Goal: Use online tool/utility: Utilize a website feature to perform a specific function

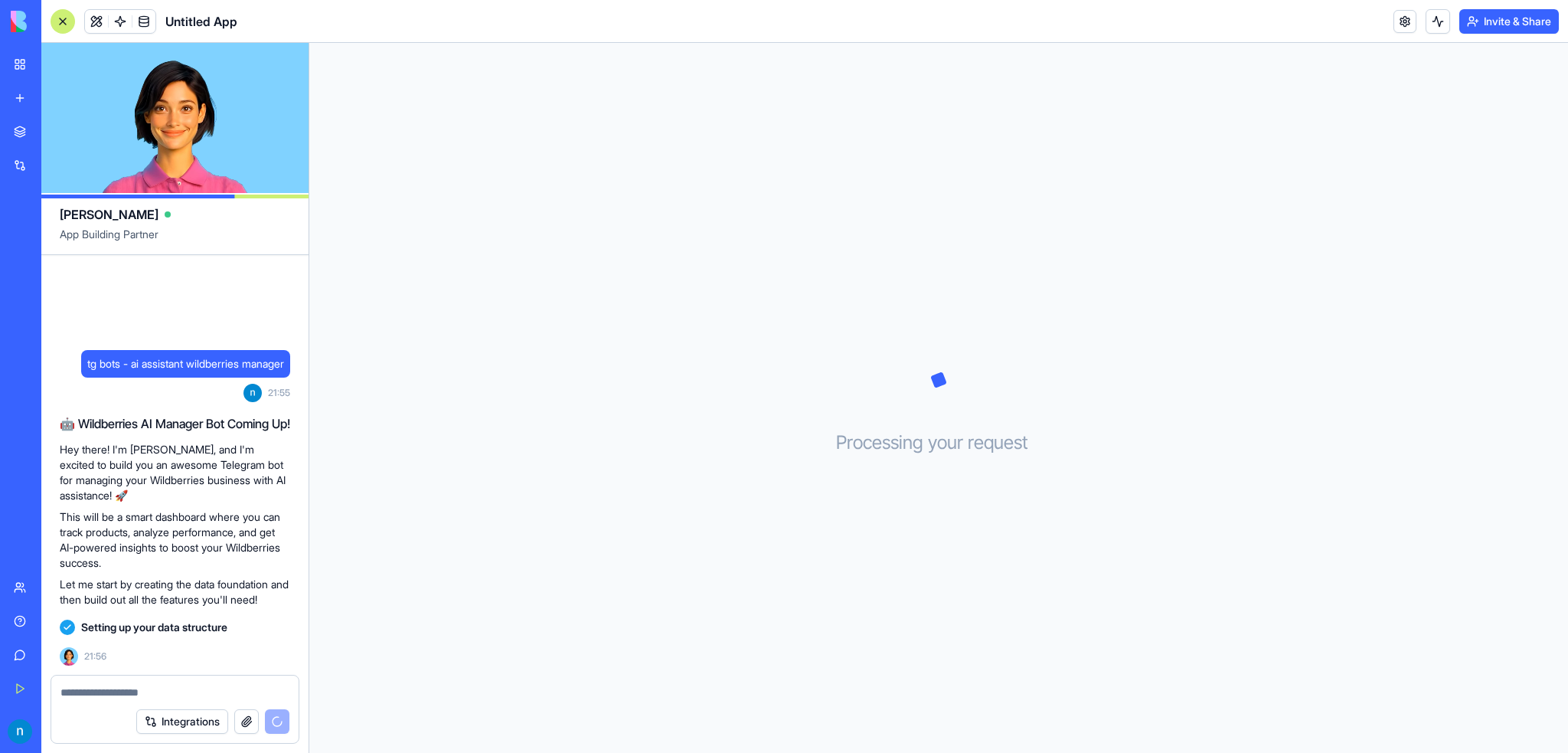
scroll to position [18, 0]
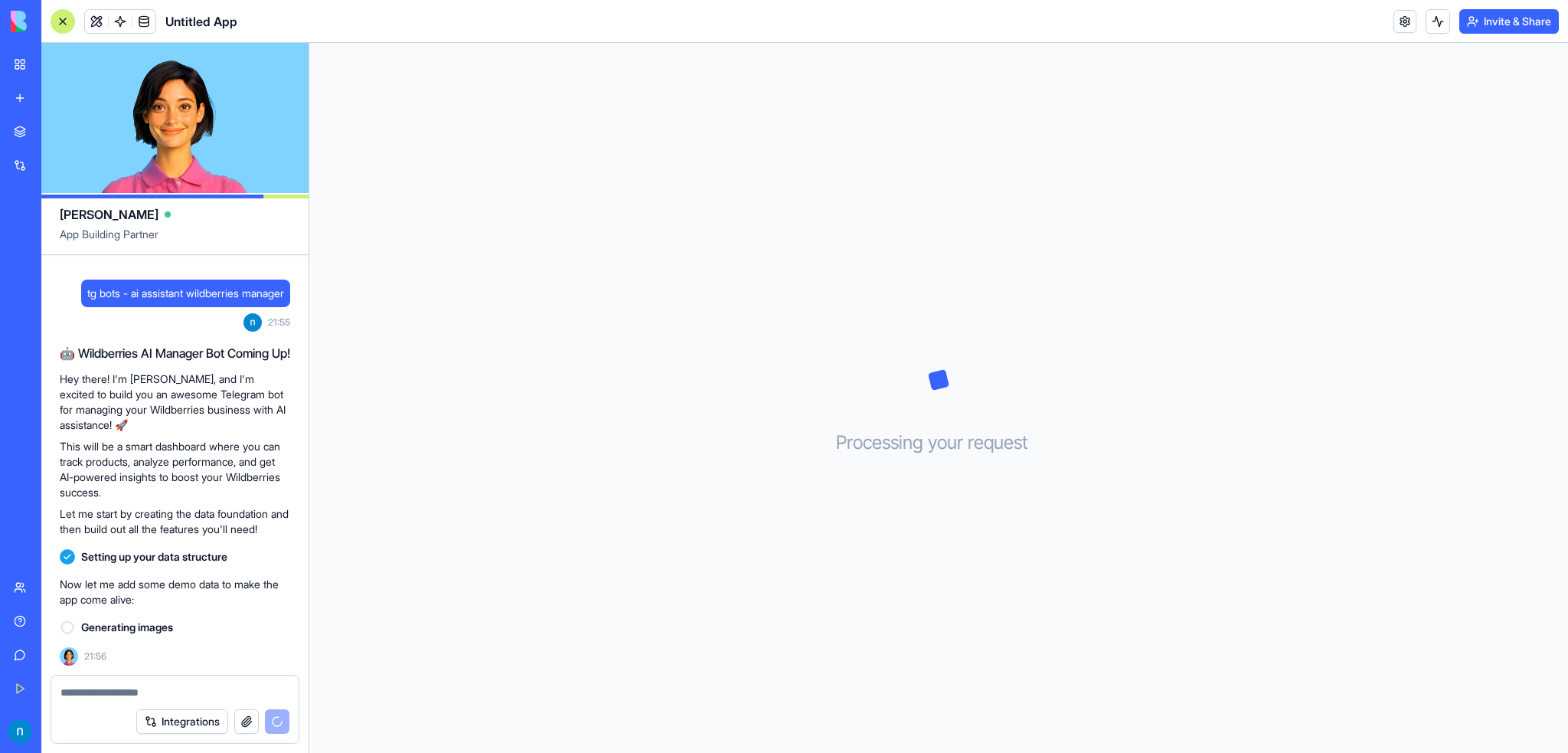
click at [206, 18] on span "Untitled App" at bounding box center [202, 21] width 72 height 18
drag, startPoint x: 248, startPoint y: 18, endPoint x: 164, endPoint y: 20, distance: 84.0
click at [164, 20] on header "Untitled App Invite & Share" at bounding box center [805, 22] width 1527 height 43
click at [214, 25] on span "Untitled App" at bounding box center [202, 21] width 72 height 18
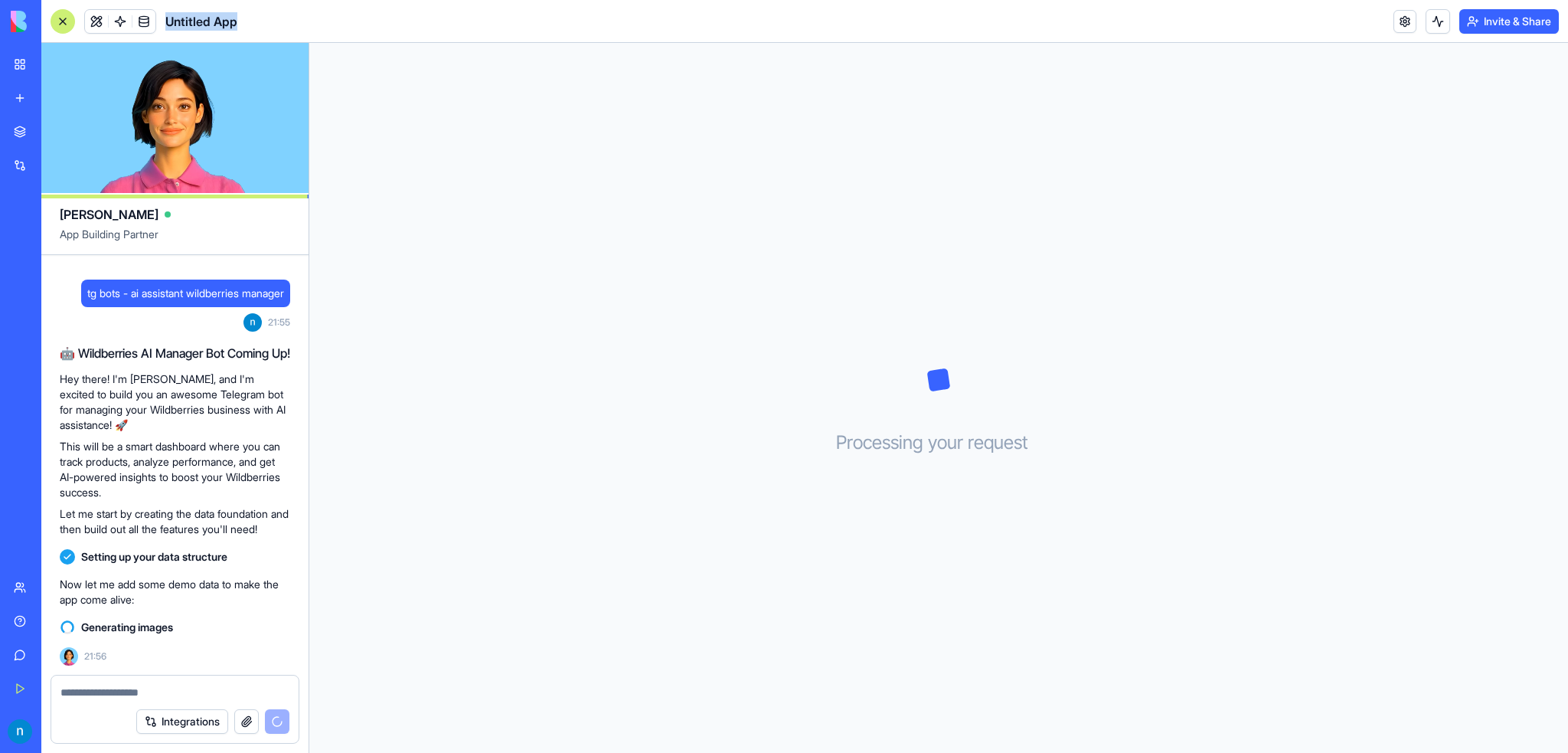
click at [214, 25] on span "Untitled App" at bounding box center [202, 21] width 72 height 18
click at [443, 336] on div "Processing your request . . ." at bounding box center [939, 398] width 1259 height 710
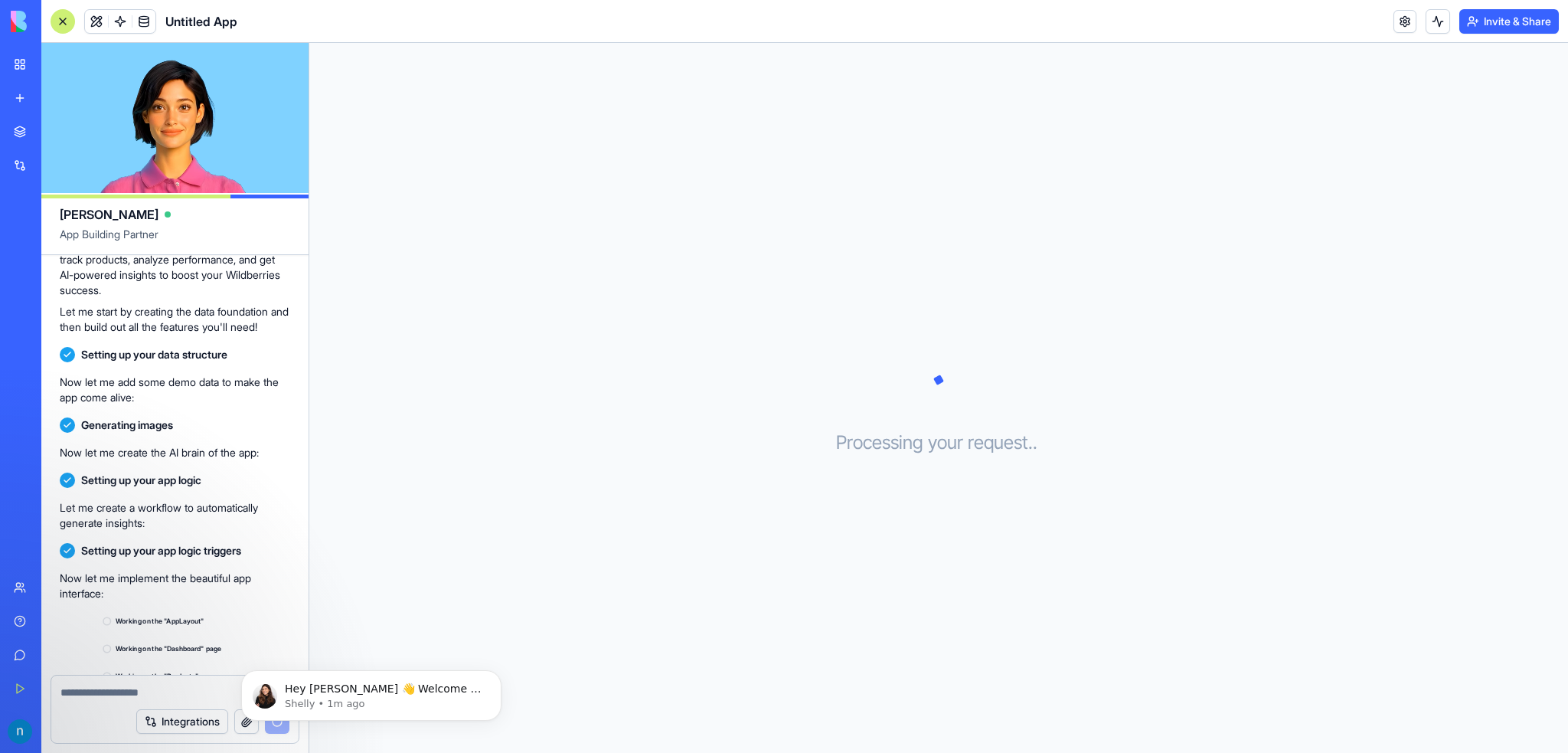
scroll to position [297, 0]
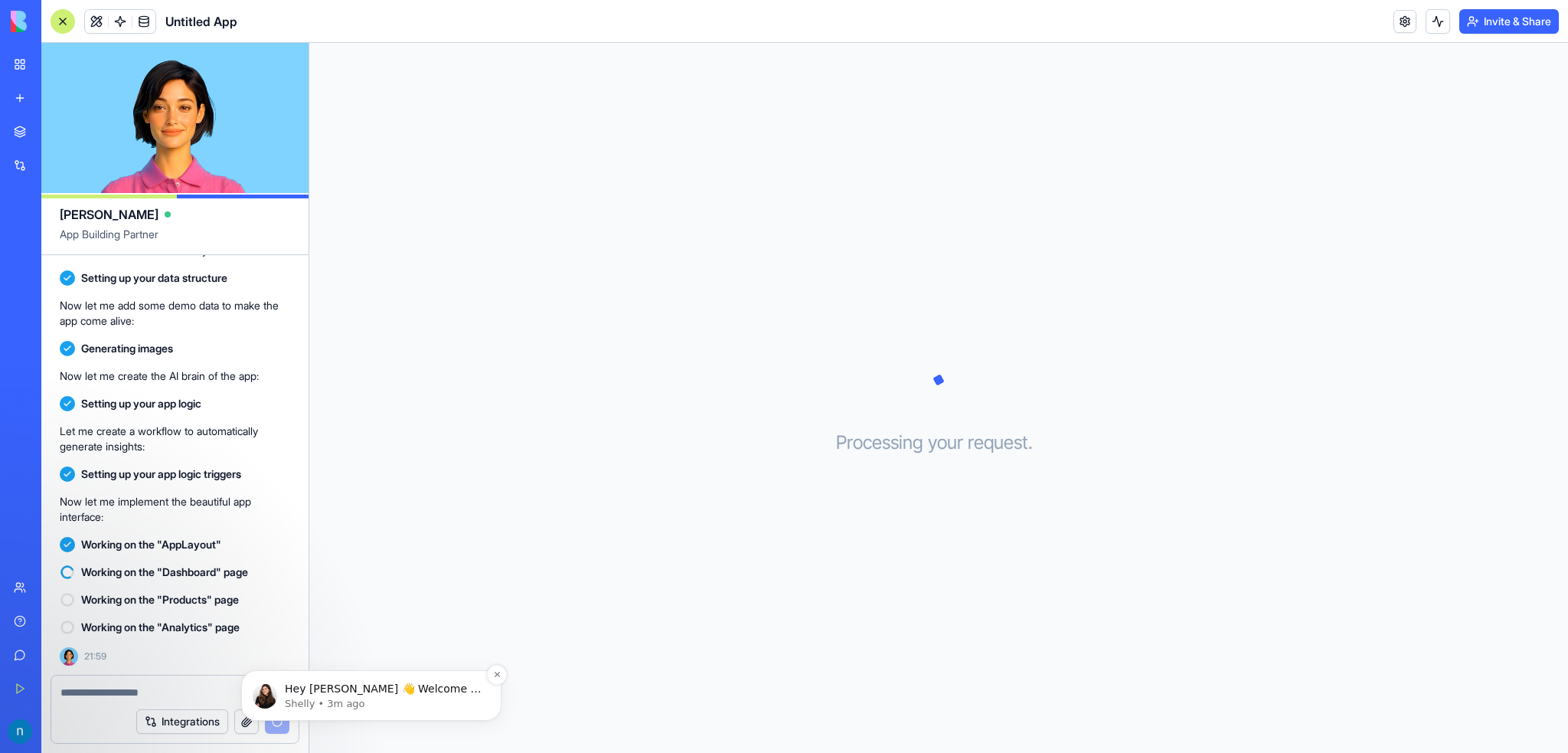
click at [417, 692] on p "Hey [PERSON_NAME] 👋 Welcome to Blocks 🙌 I'm here if you have any questions!" at bounding box center [384, 688] width 198 height 15
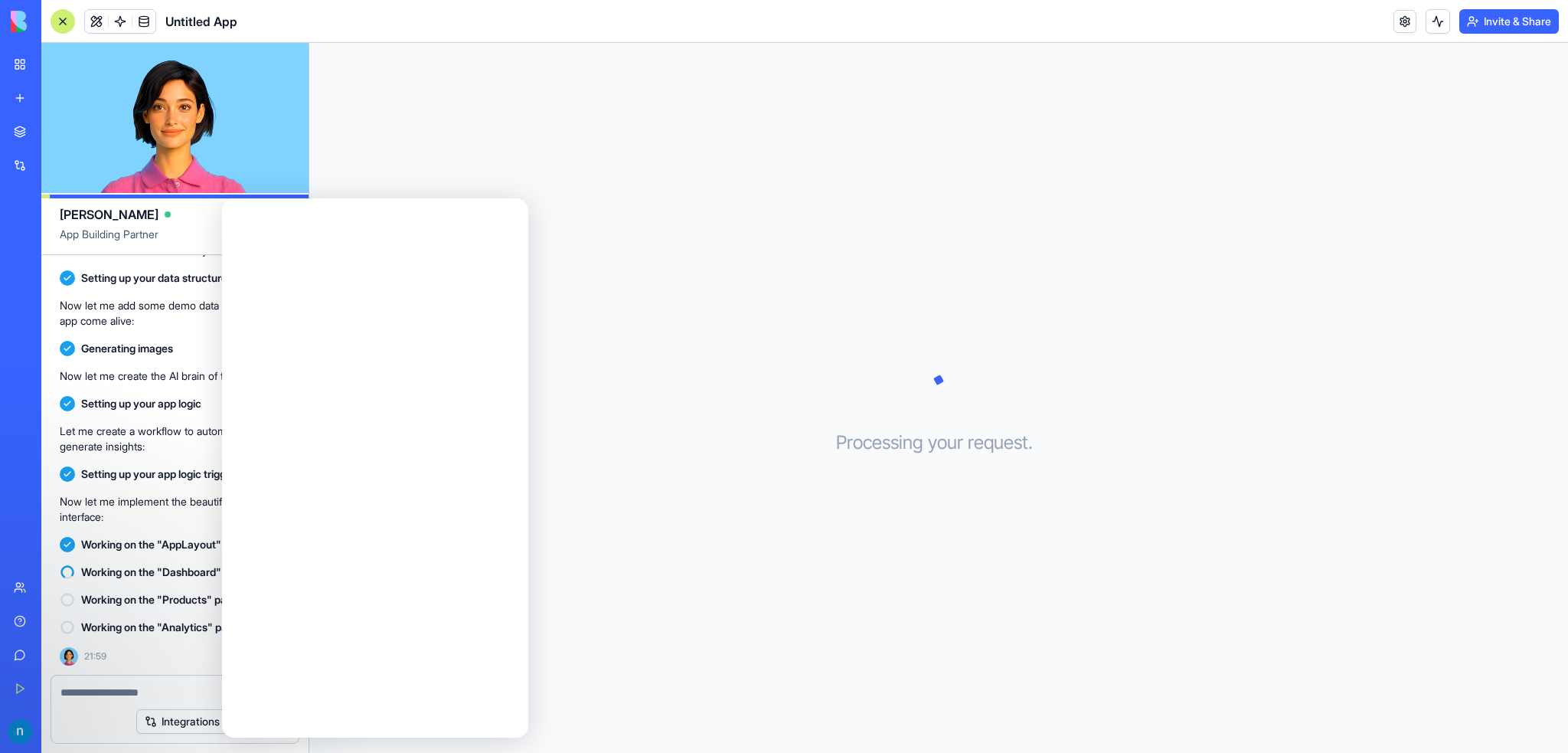
scroll to position [0, 0]
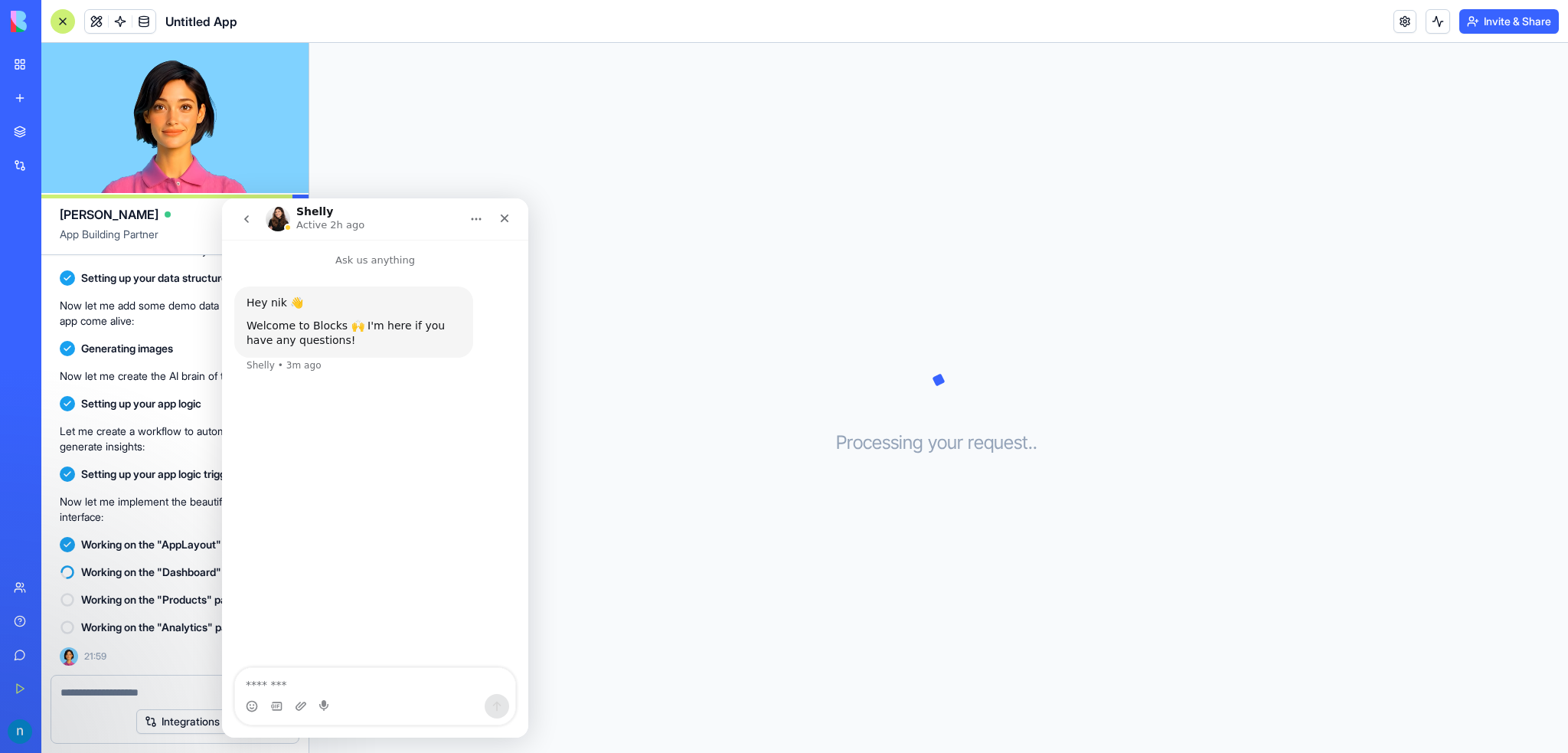
drag, startPoint x: 372, startPoint y: 210, endPoint x: 645, endPoint y: 384, distance: 323.7
click at [423, 198] on html "[PERSON_NAME] Active 2h ago Ask us anything Hey [PERSON_NAME] 👋 Welcome to Bloc…" at bounding box center [375, 468] width 306 height 539
click at [401, 210] on div "[PERSON_NAME] Active 2h ago" at bounding box center [363, 220] width 194 height 27
click at [497, 222] on div "Close" at bounding box center [504, 218] width 28 height 28
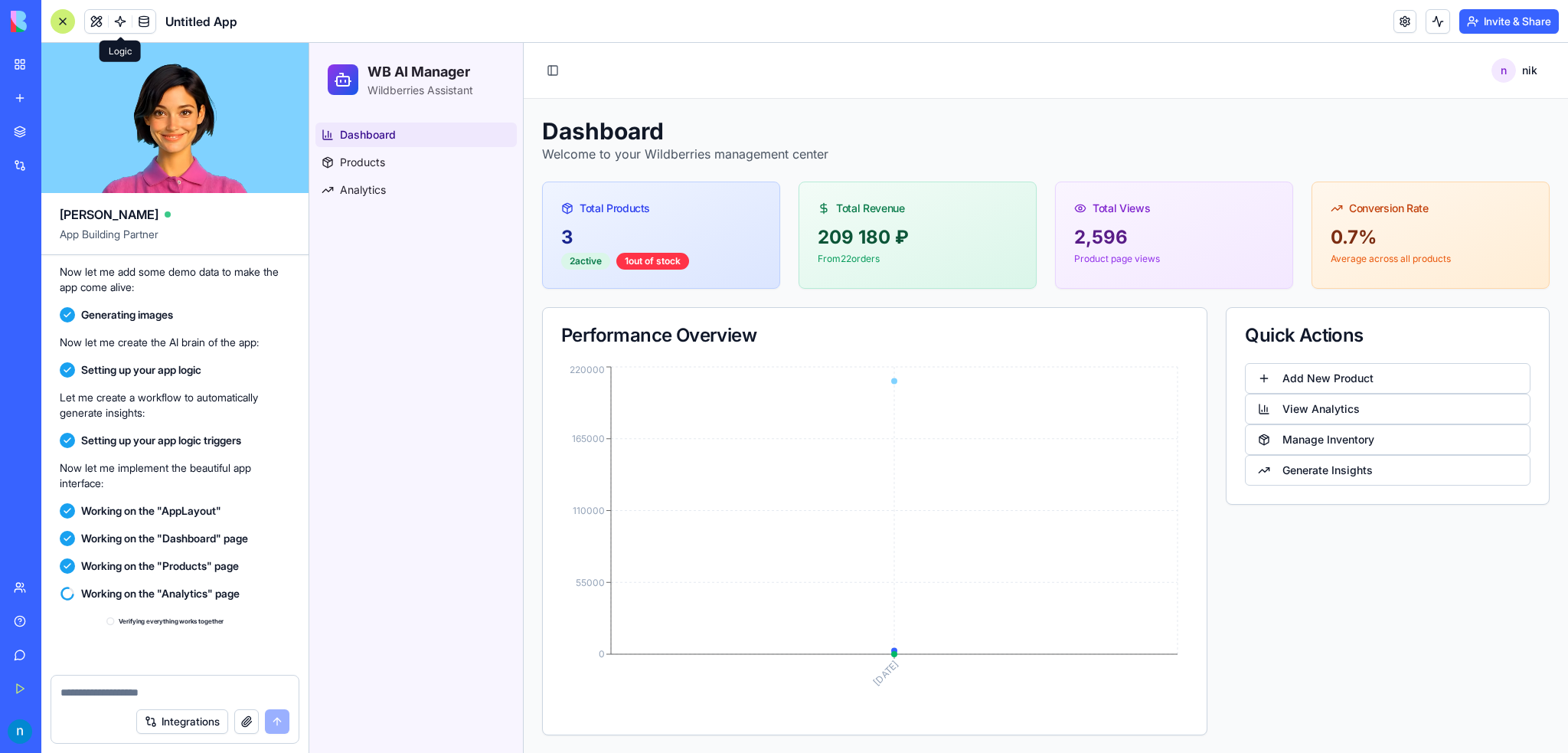
scroll to position [661, 0]
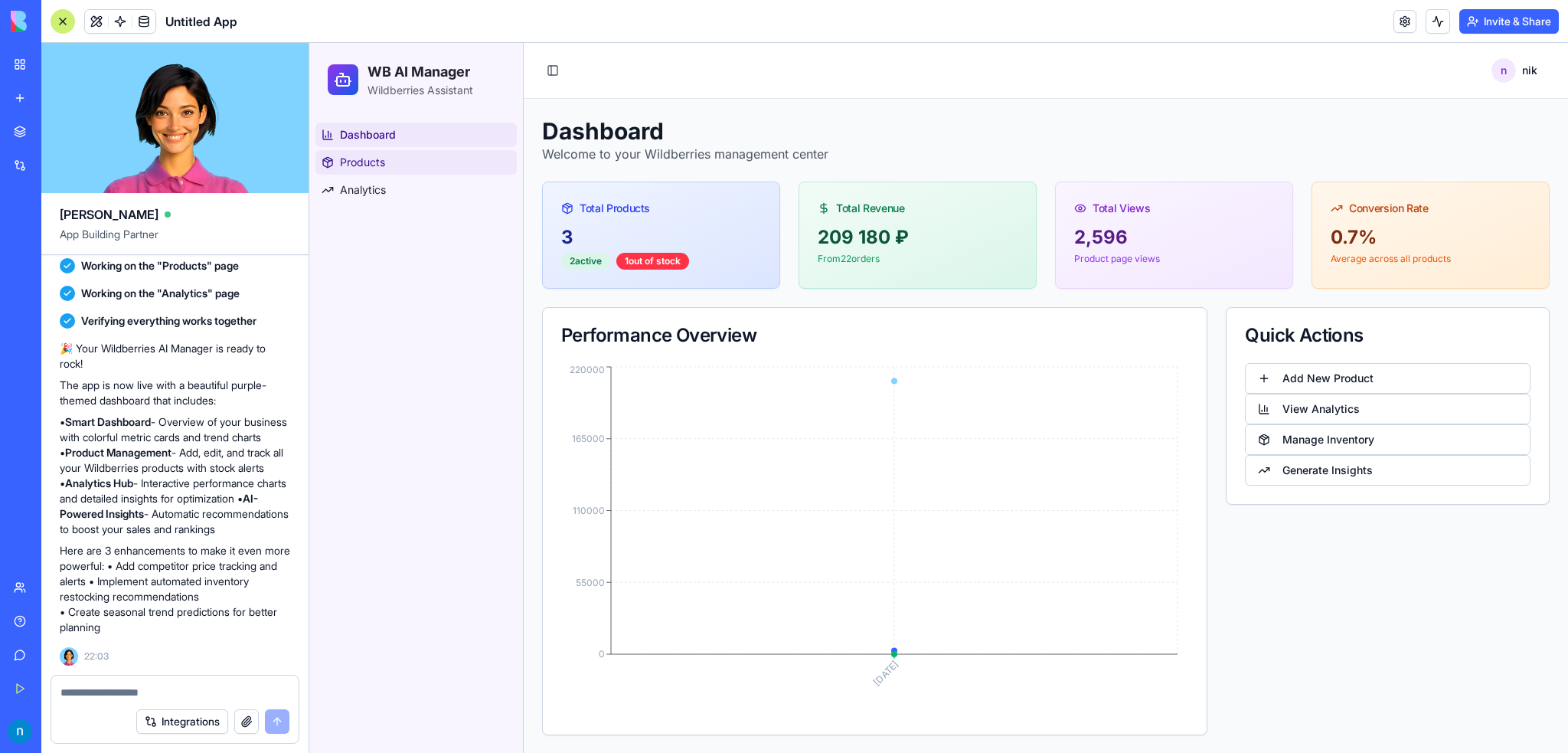
click at [360, 174] on link "Products" at bounding box center [416, 162] width 202 height 25
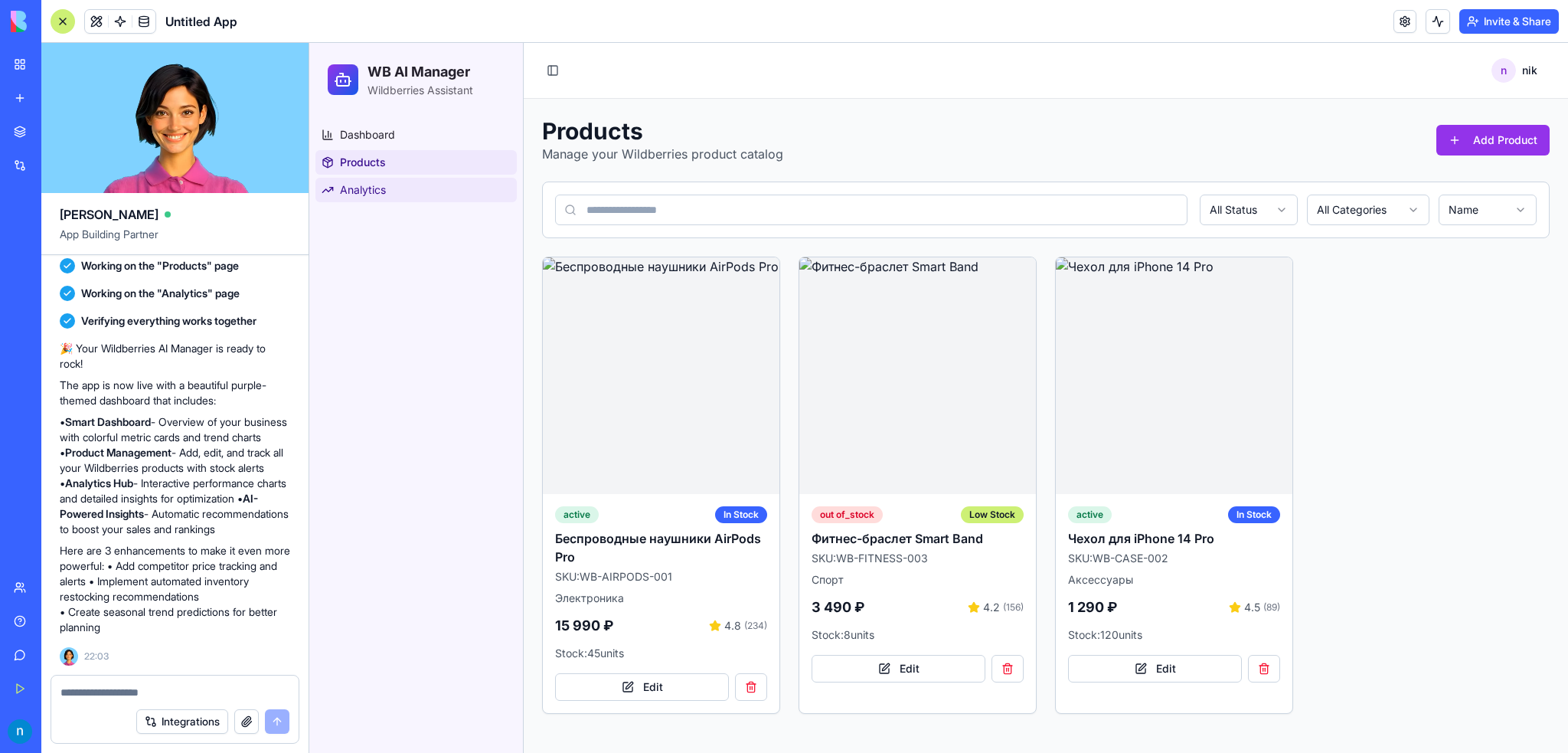
click at [352, 188] on span "Analytics" at bounding box center [363, 190] width 46 height 15
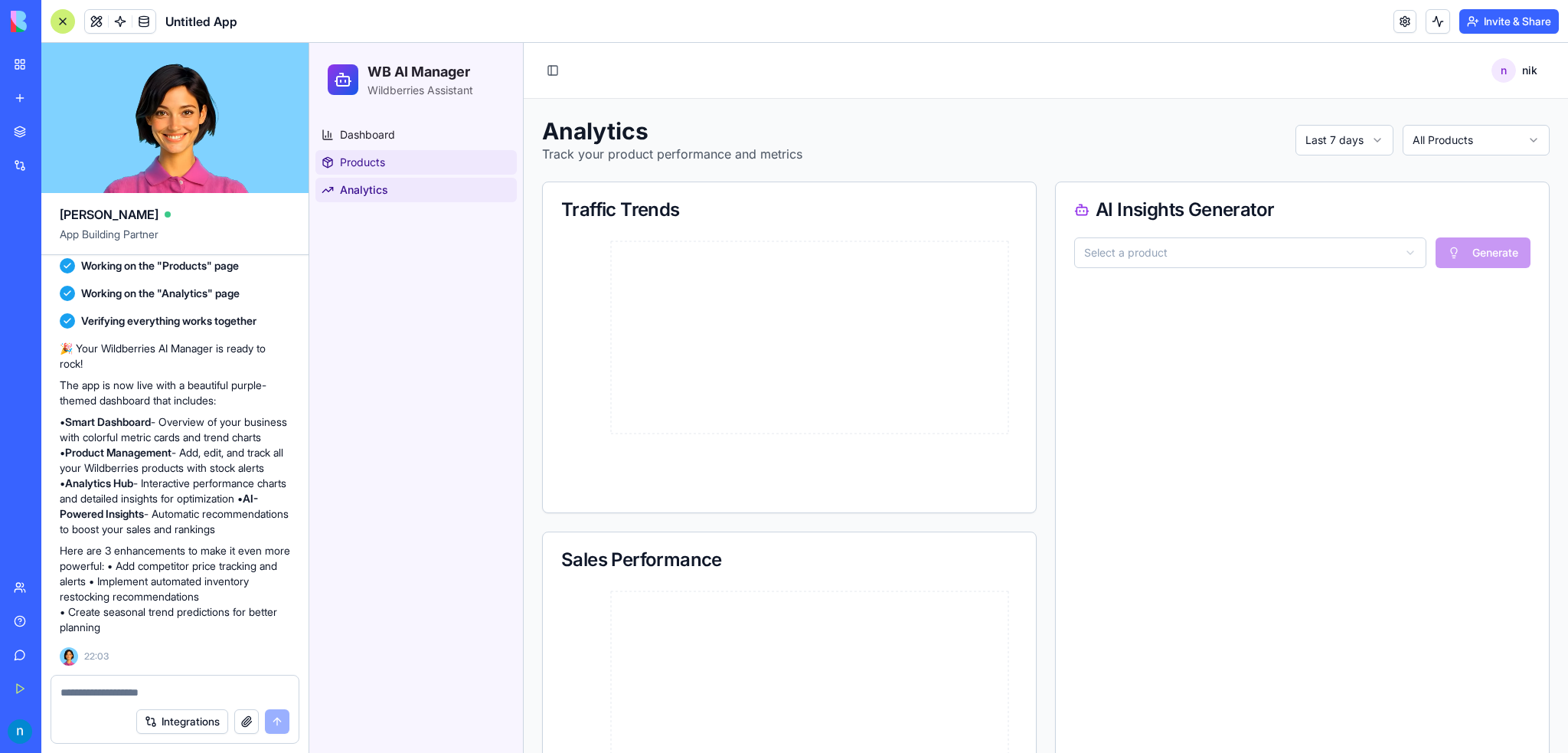
click at [386, 173] on link "Products" at bounding box center [416, 162] width 202 height 25
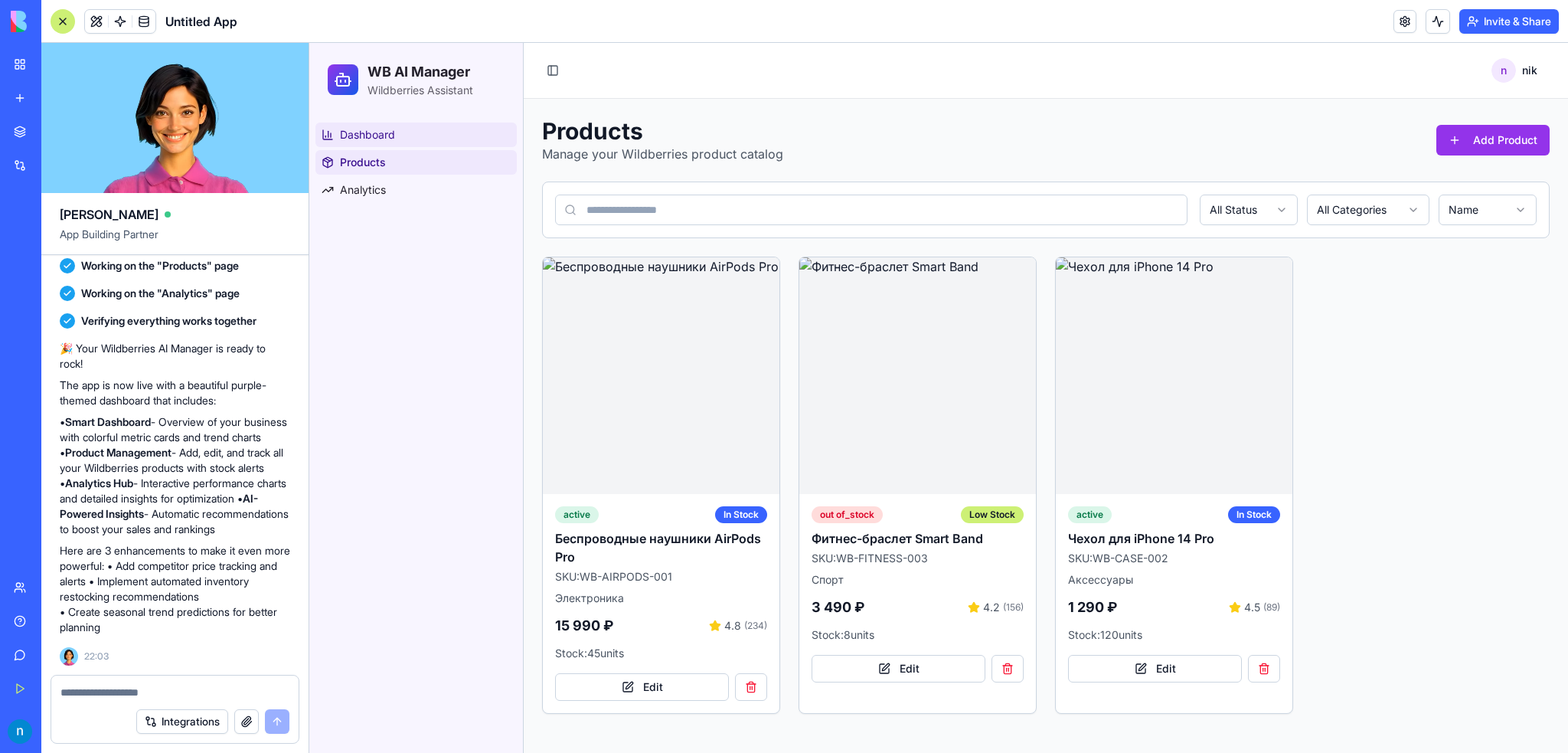
click at [359, 131] on span "Dashboard" at bounding box center [367, 135] width 55 height 15
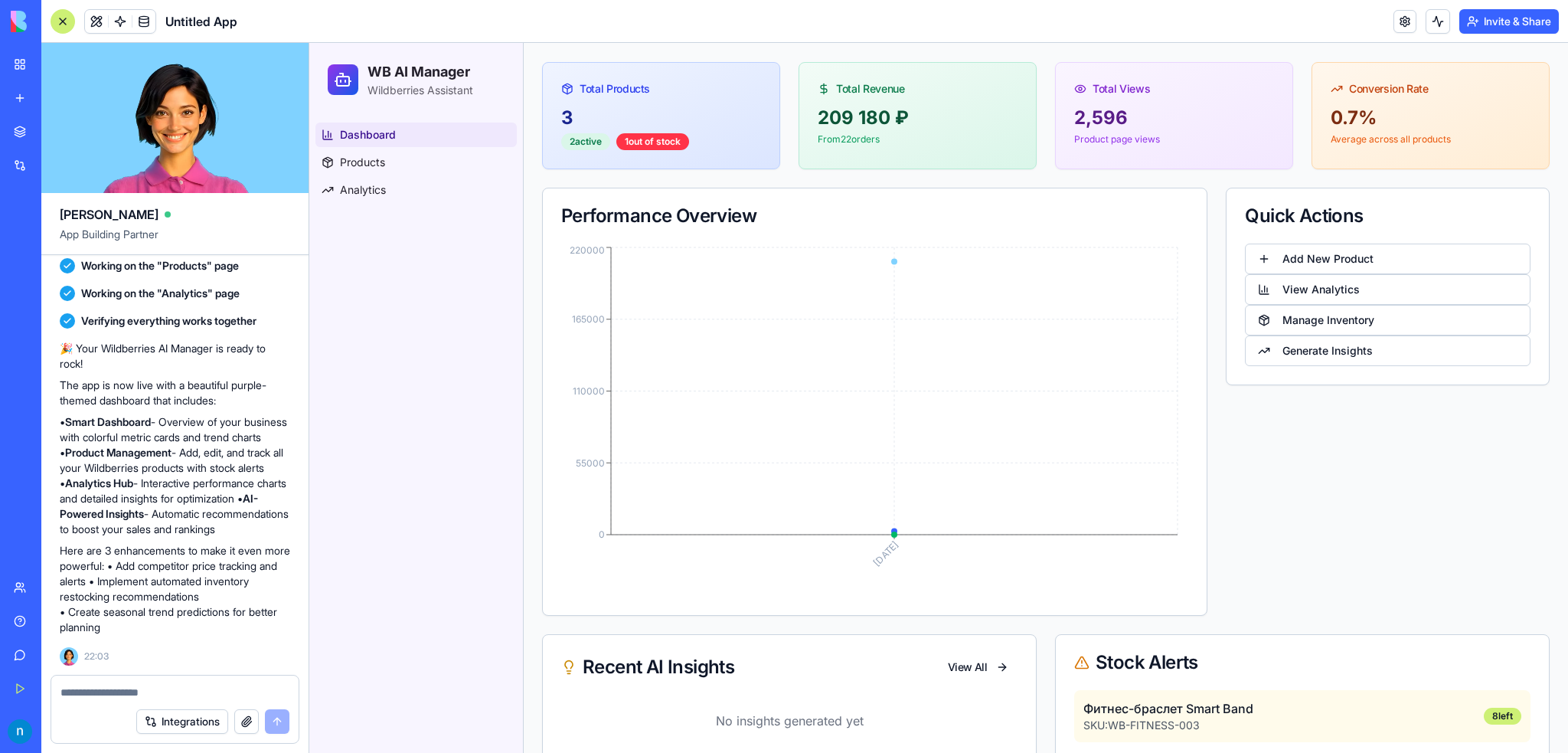
scroll to position [140, 0]
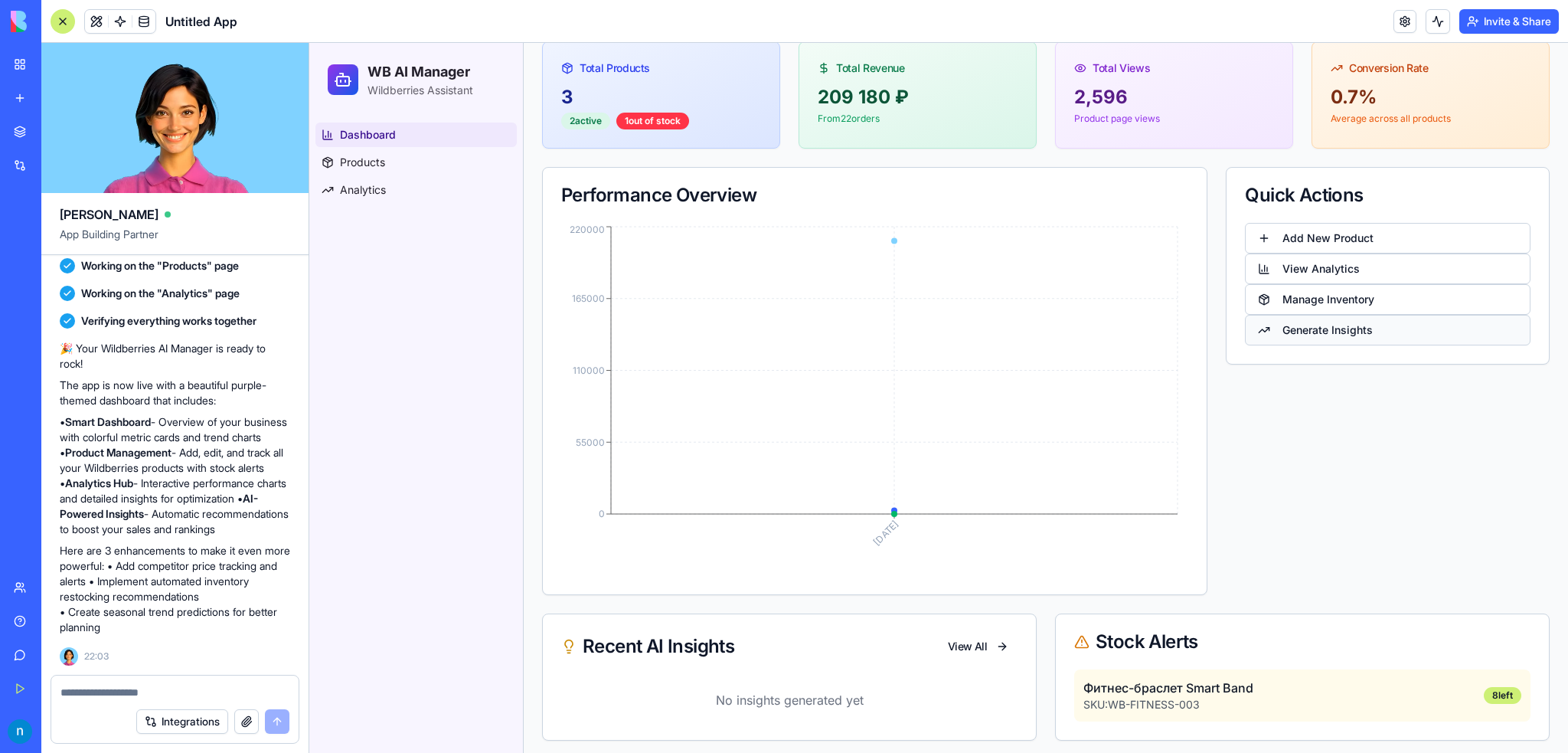
click at [1299, 334] on button "Generate Insights" at bounding box center [1388, 330] width 286 height 30
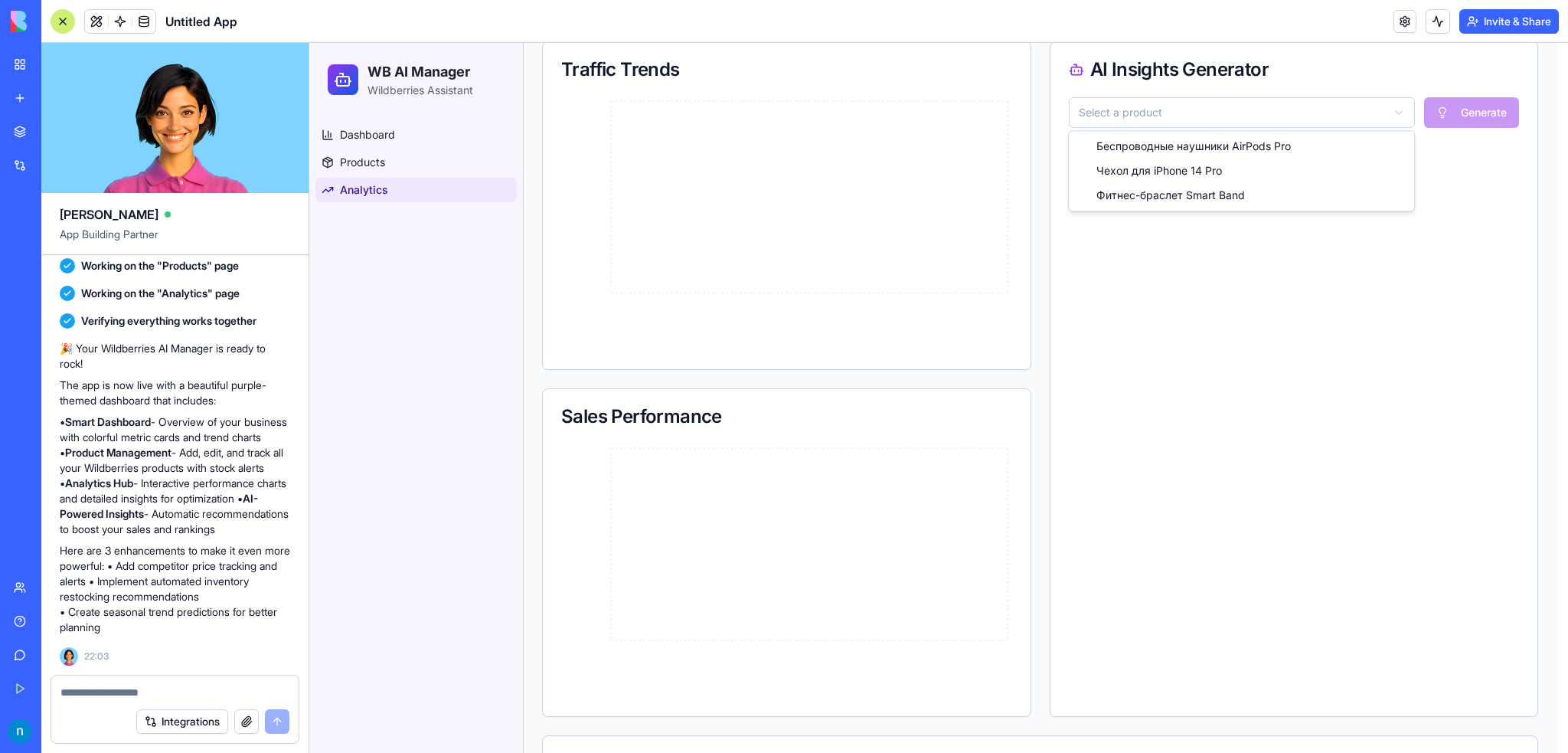
click at [1166, 120] on html "WB AI Manager Wildberries Assistant Dashboard Products Analytics Toggle Sidebar…" at bounding box center [939, 447] width 1259 height 1089
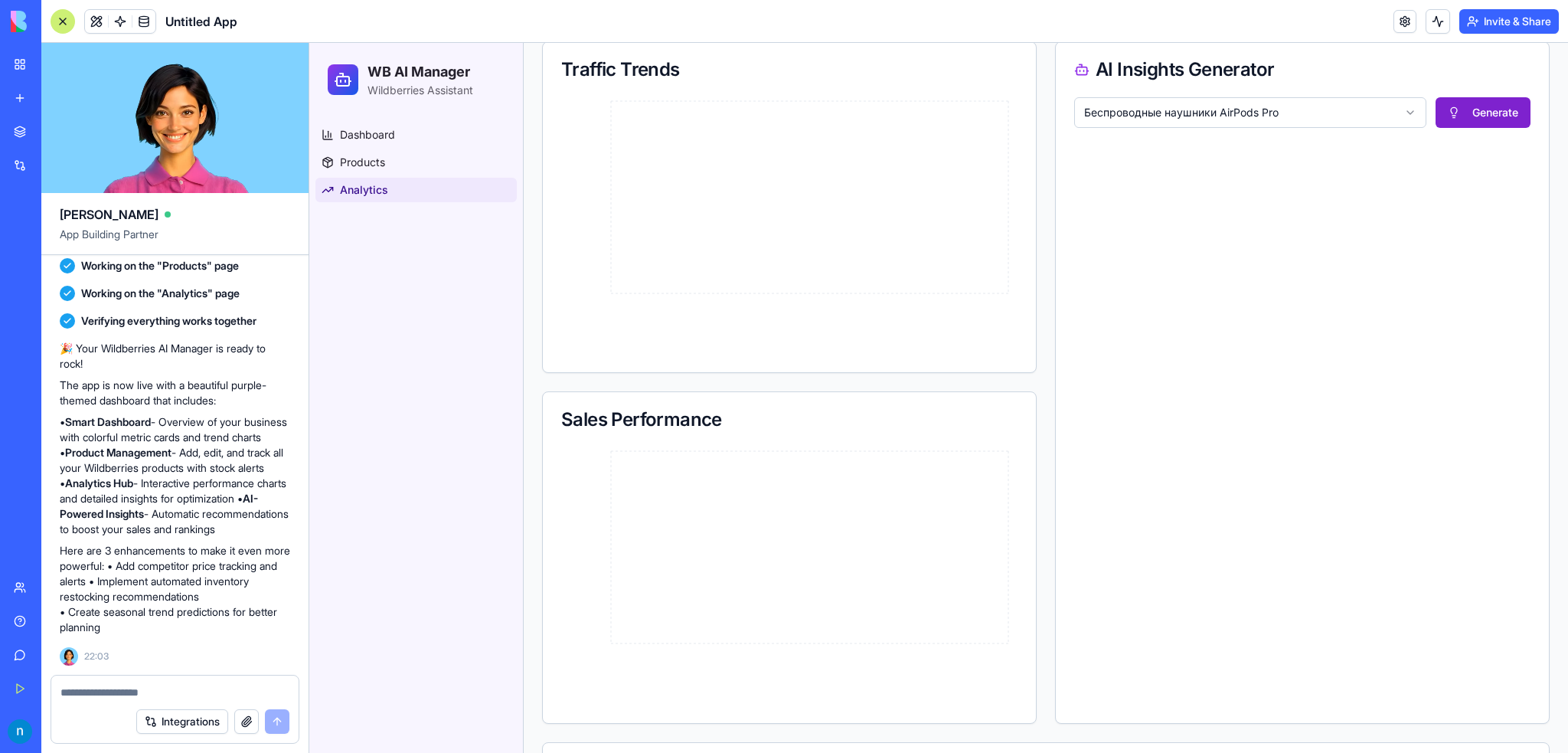
click at [1439, 112] on button "Generate" at bounding box center [1483, 112] width 95 height 30
